Goal: Find specific page/section: Find specific page/section

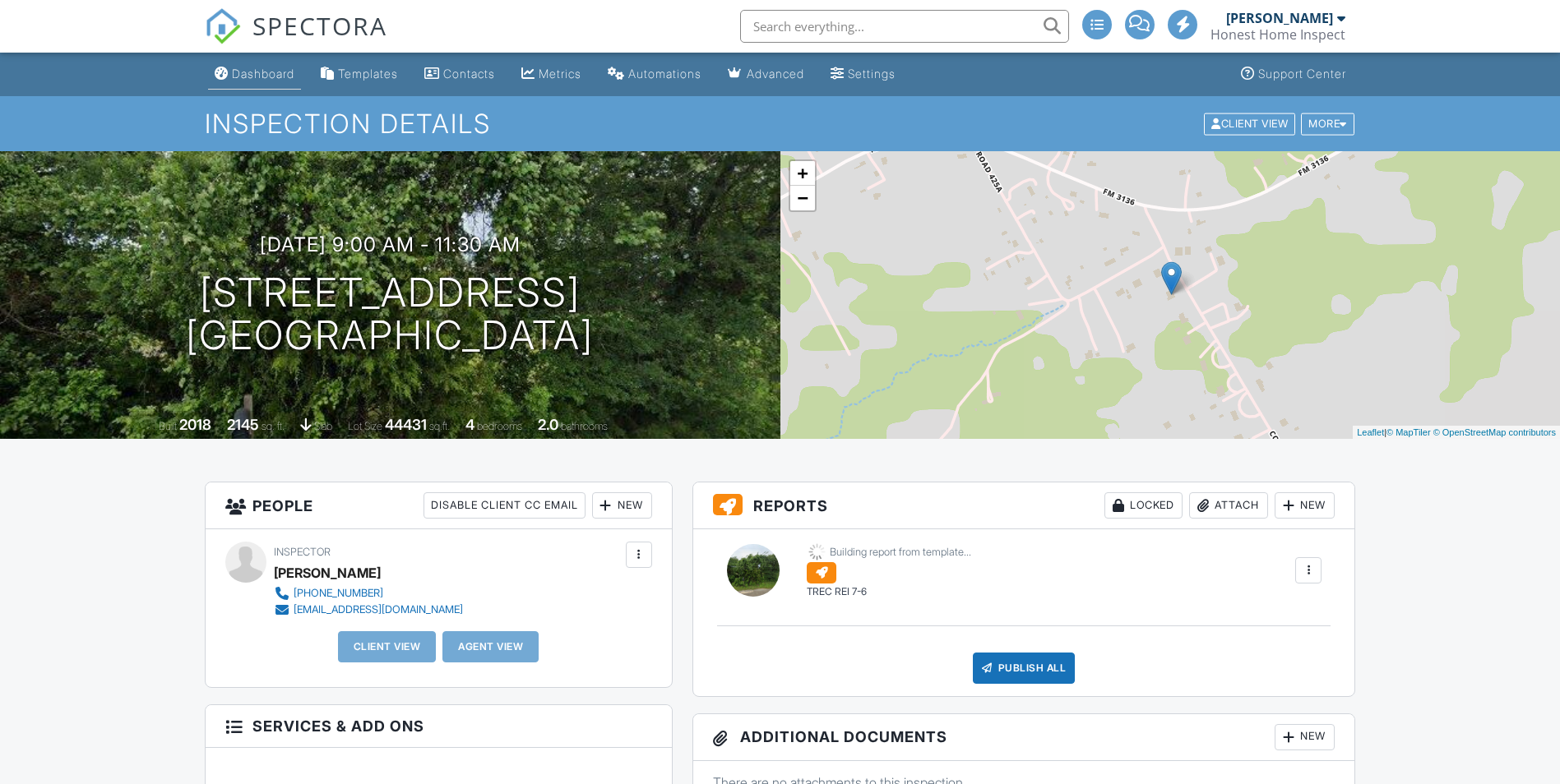
drag, startPoint x: 0, startPoint y: 0, endPoint x: 270, endPoint y: 77, distance: 280.8
click at [270, 77] on div "Dashboard" at bounding box center [263, 73] width 62 height 14
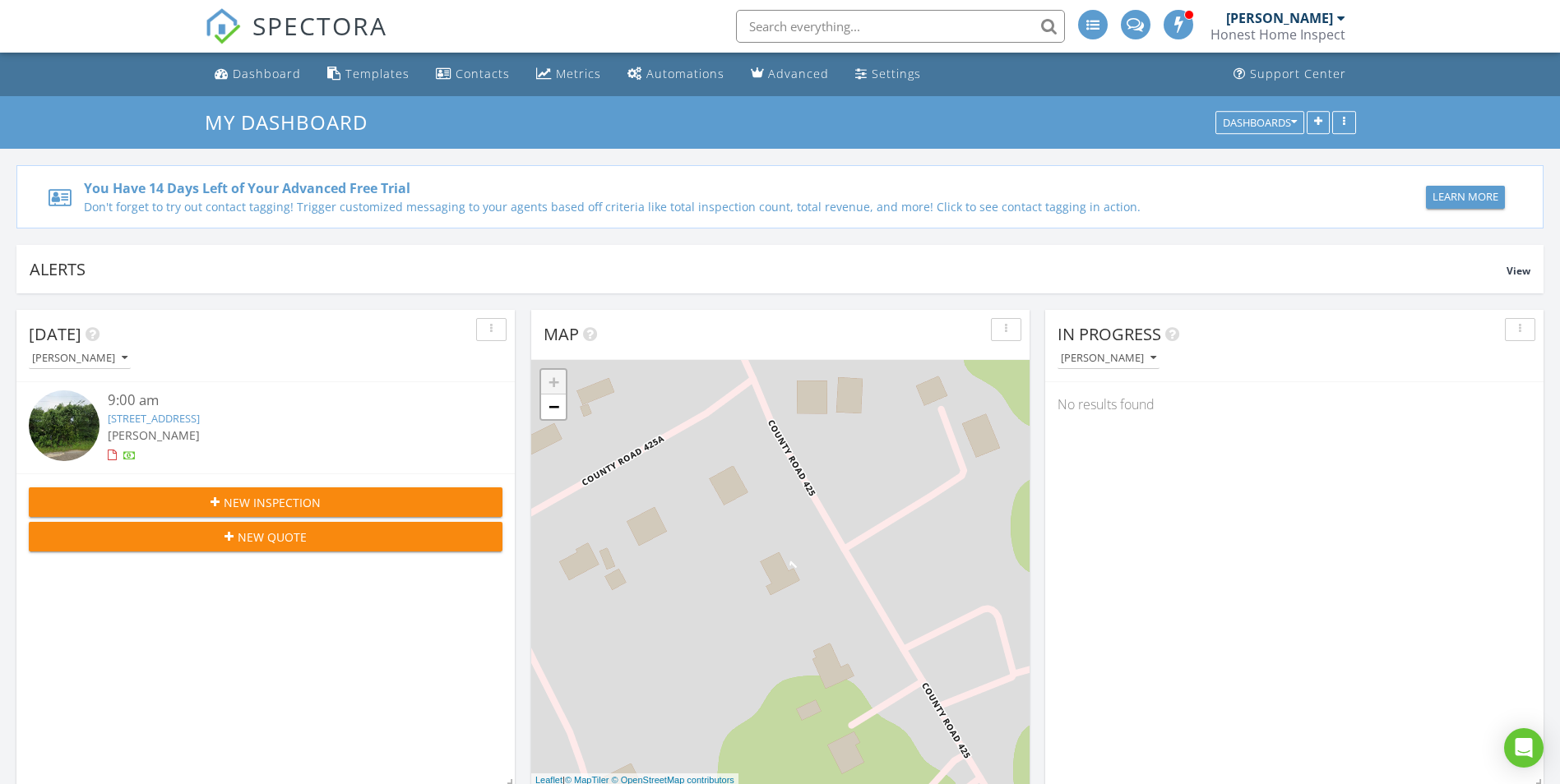
scroll to position [1521, 1585]
click at [1517, 329] on div "button" at bounding box center [1520, 329] width 15 height 12
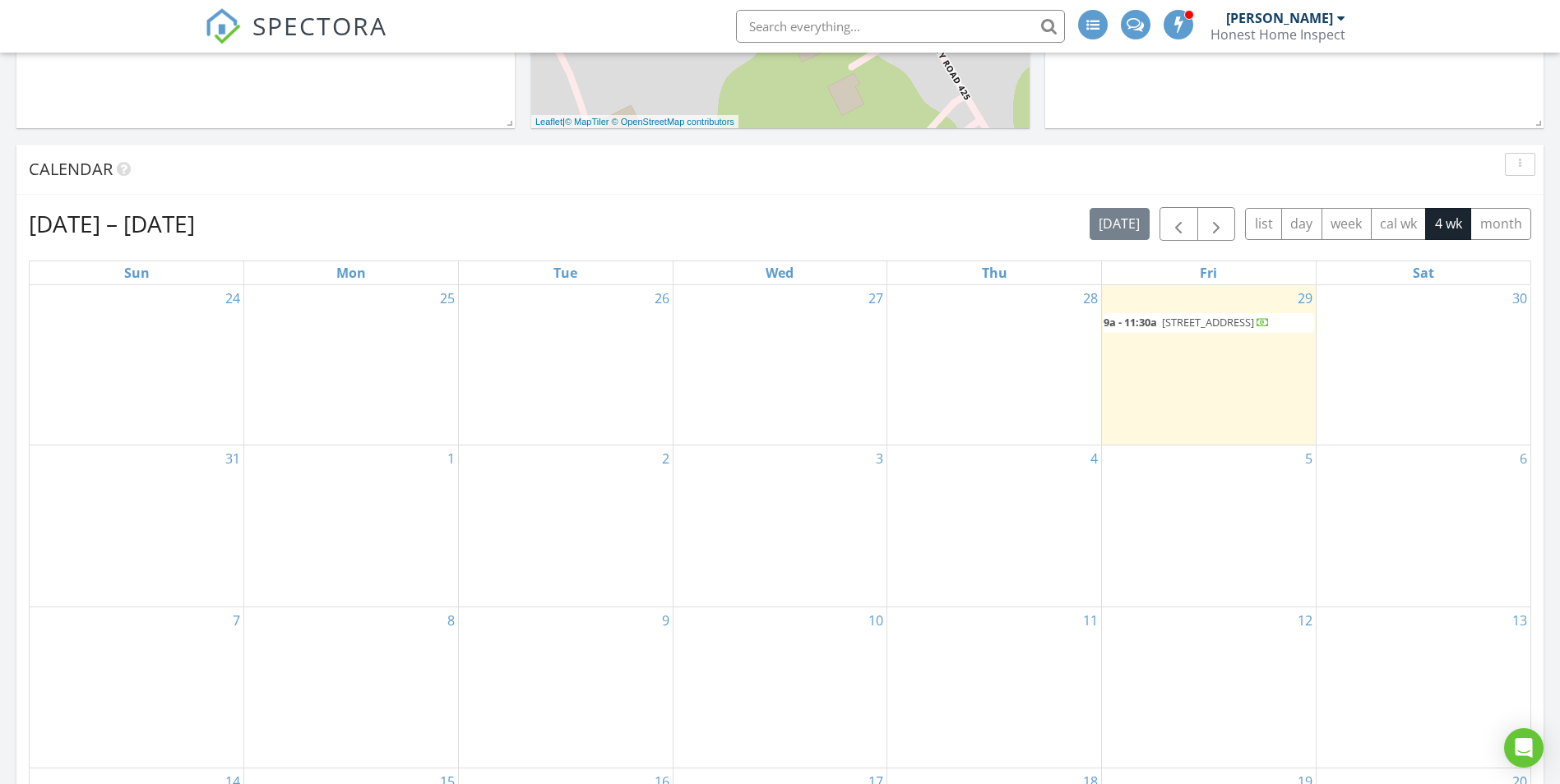
scroll to position [659, 0]
click at [1168, 220] on span "button" at bounding box center [1178, 224] width 20 height 20
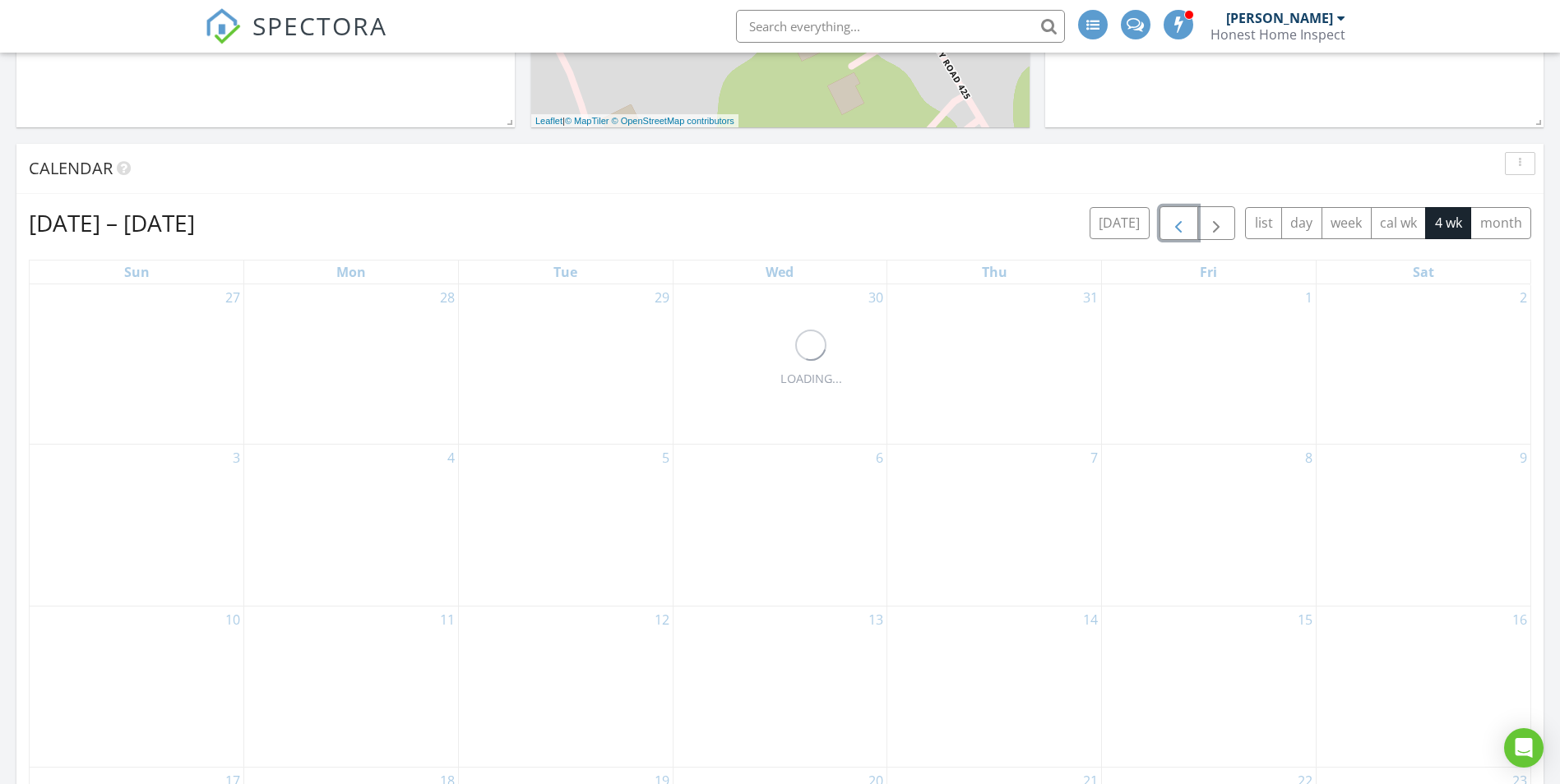
click at [1168, 220] on span "button" at bounding box center [1178, 224] width 20 height 20
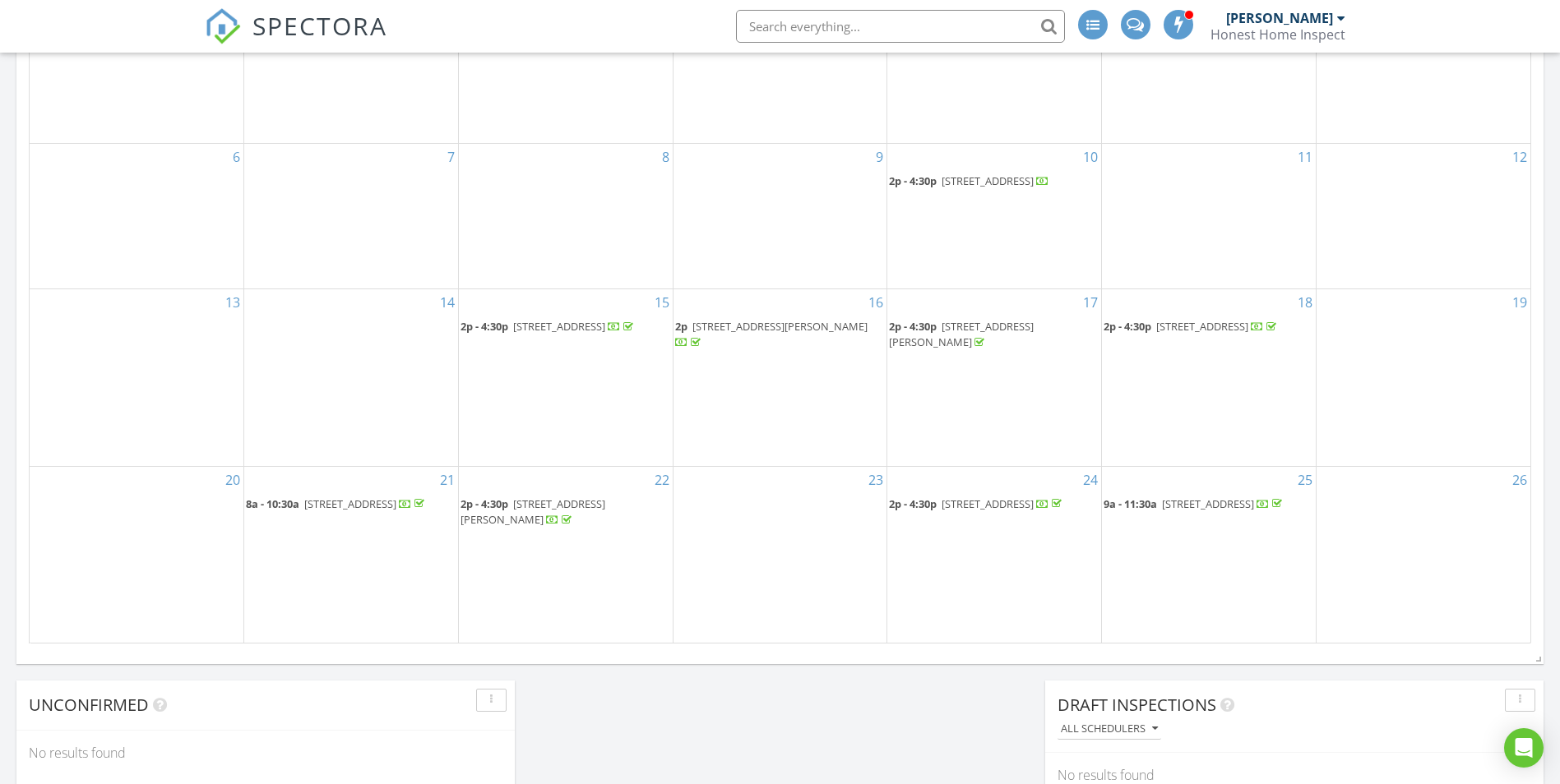
scroll to position [945, 0]
click at [375, 511] on span "2617 Mercers Colony Ave, Rockwall 75032" at bounding box center [350, 502] width 92 height 14
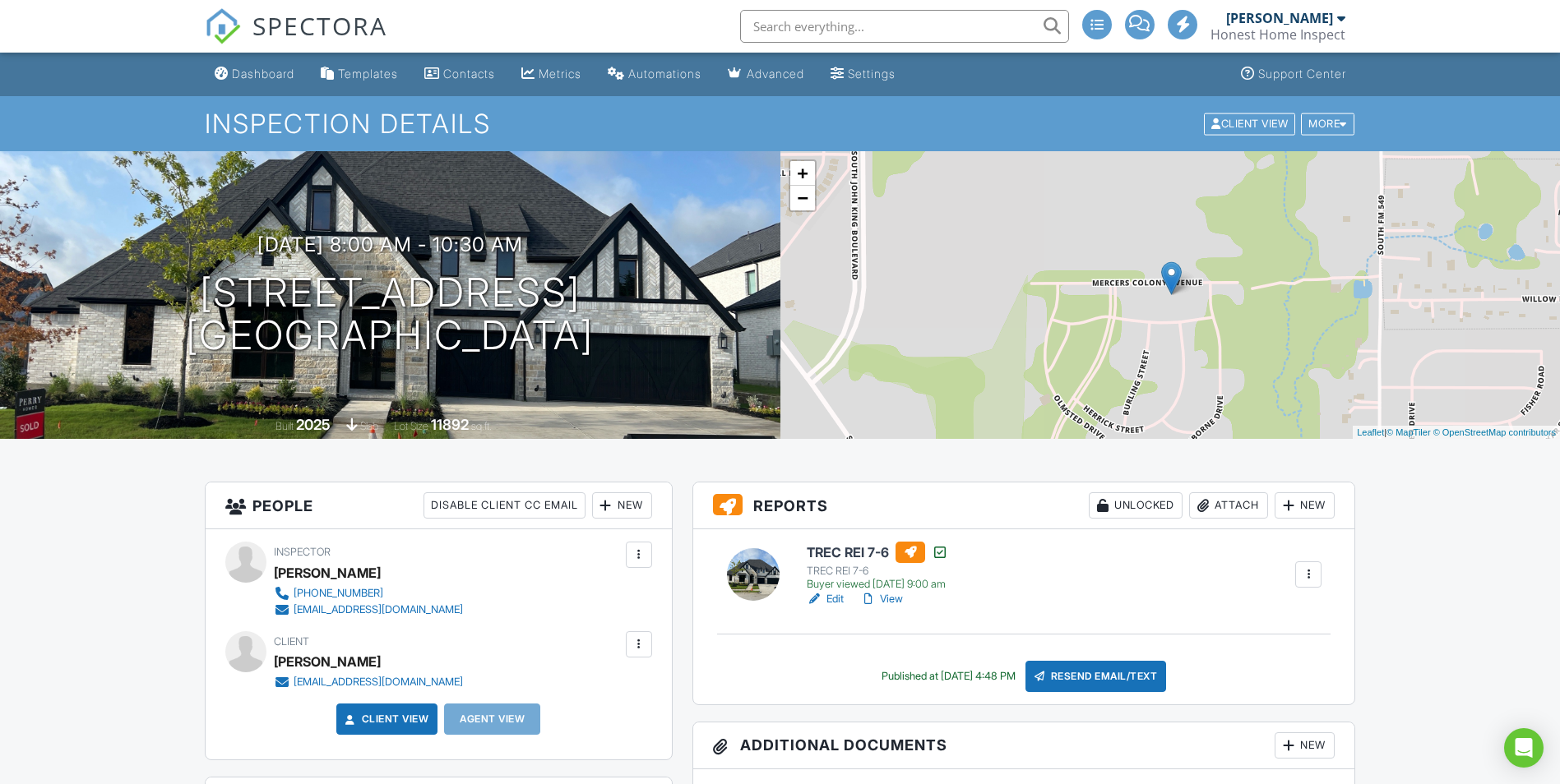
click at [891, 600] on link "View" at bounding box center [881, 599] width 43 height 16
